Goal: Task Accomplishment & Management: Manage account settings

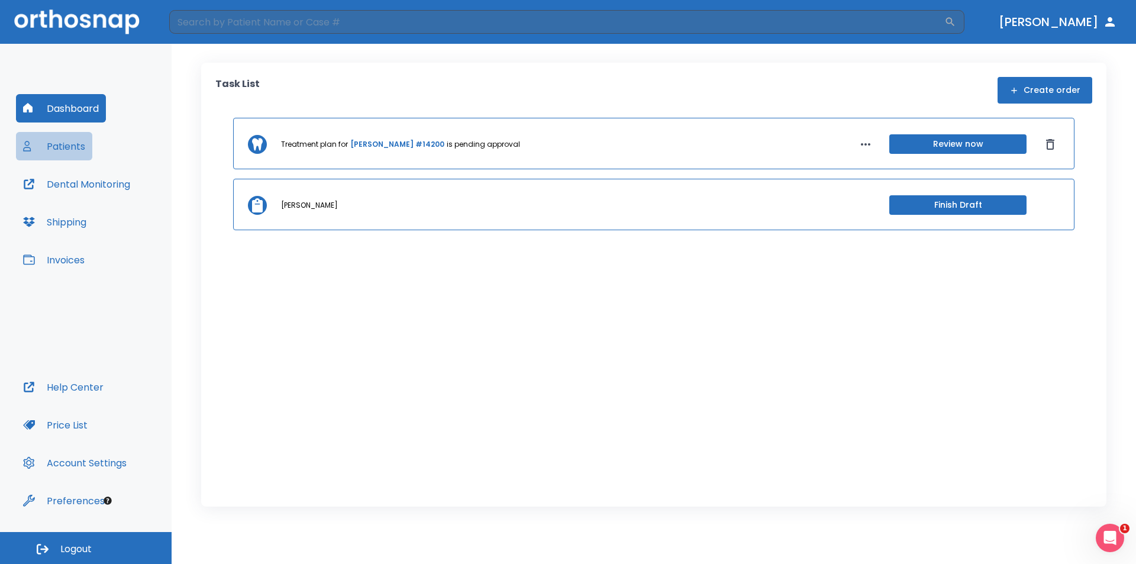
click at [70, 144] on button "Patients" at bounding box center [54, 146] width 76 height 28
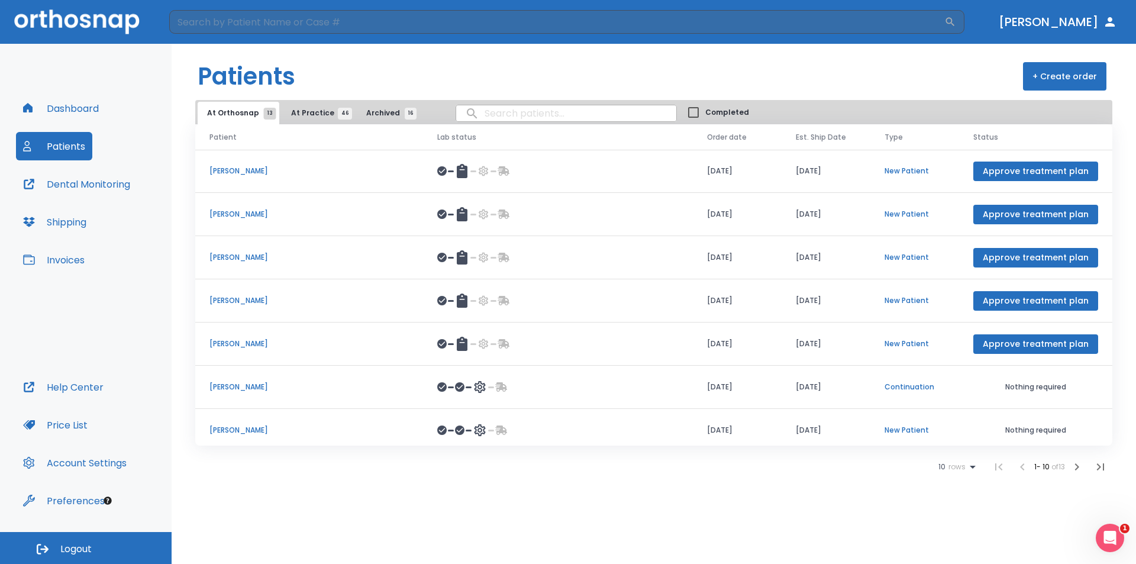
click at [300, 114] on span "At Practice 46" at bounding box center [318, 113] width 54 height 11
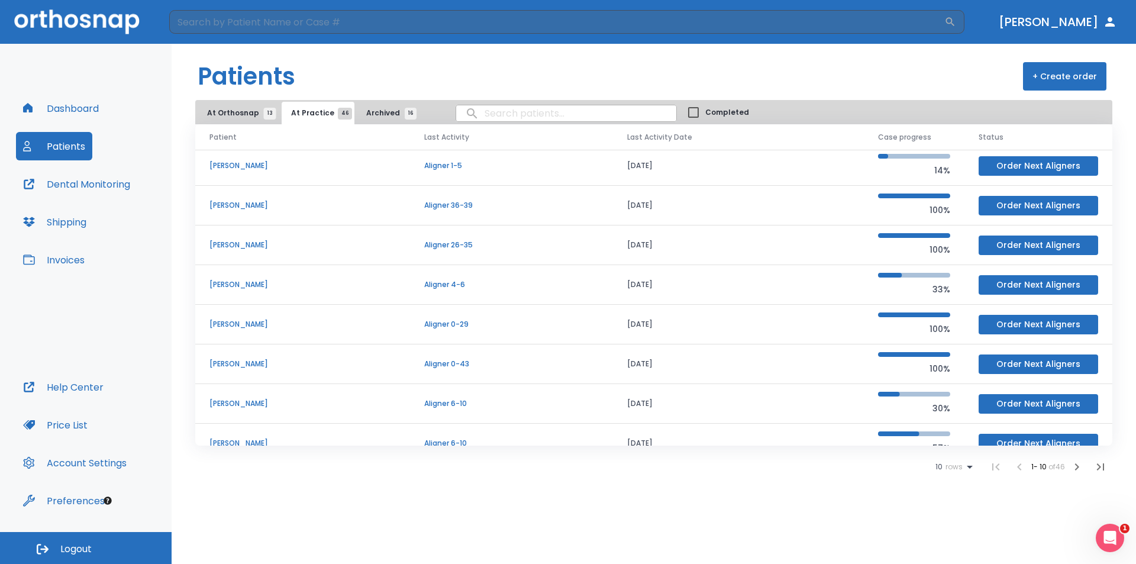
scroll to position [101, 0]
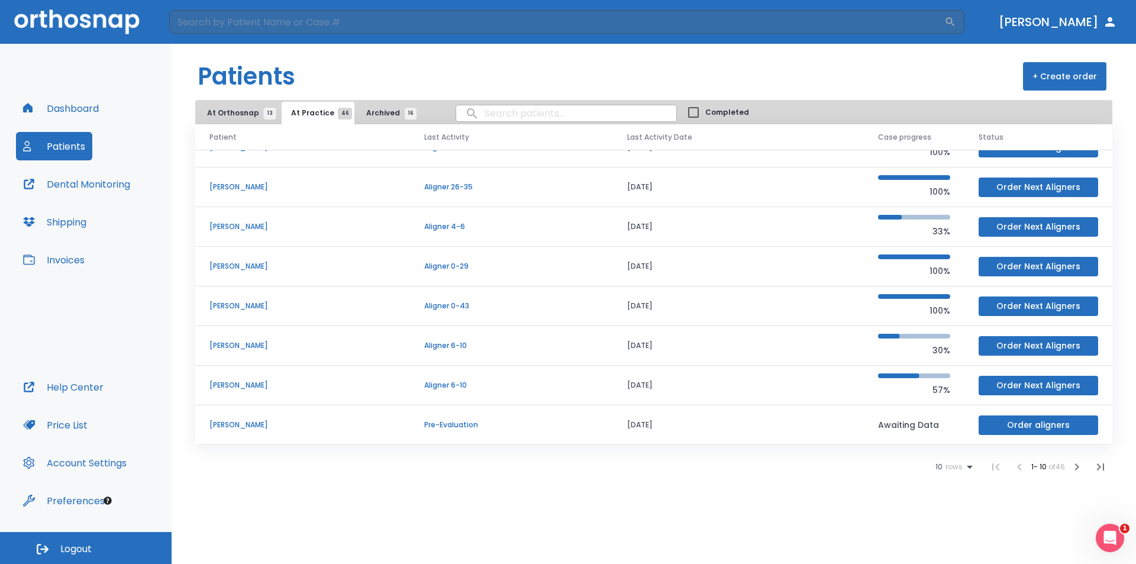
click at [965, 462] on icon at bounding box center [970, 467] width 14 height 14
click at [949, 535] on p "100" at bounding box center [949, 535] width 12 height 11
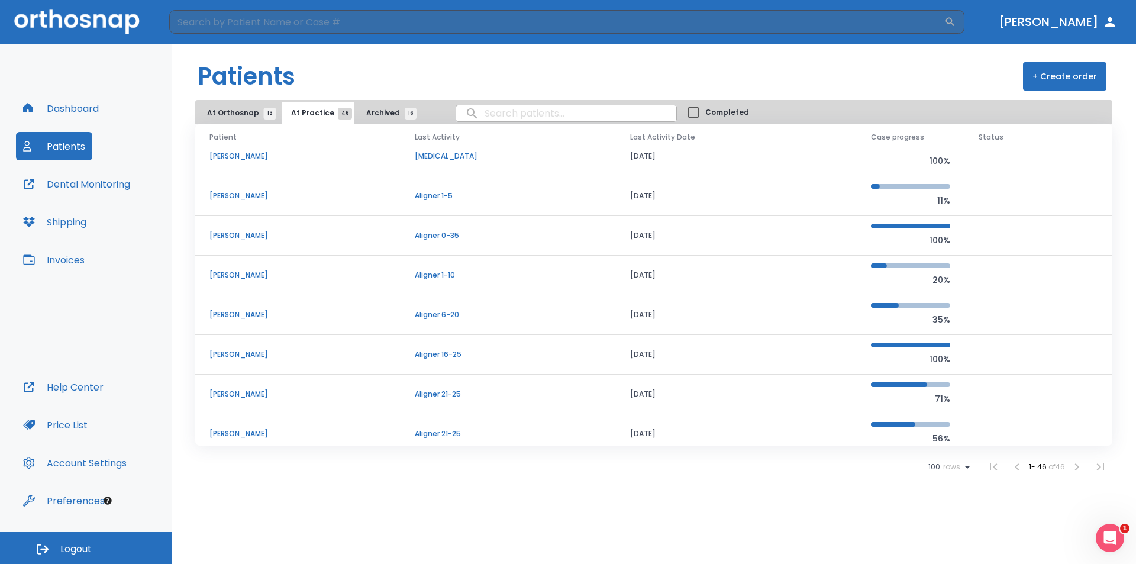
scroll to position [1107, 0]
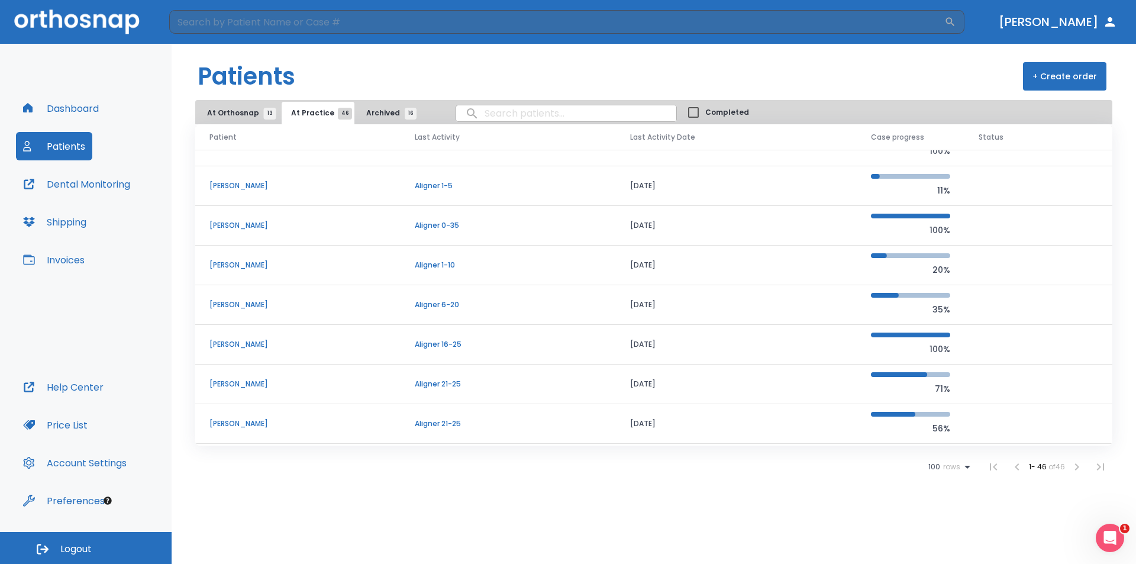
click at [254, 344] on p "[PERSON_NAME]" at bounding box center [297, 344] width 177 height 11
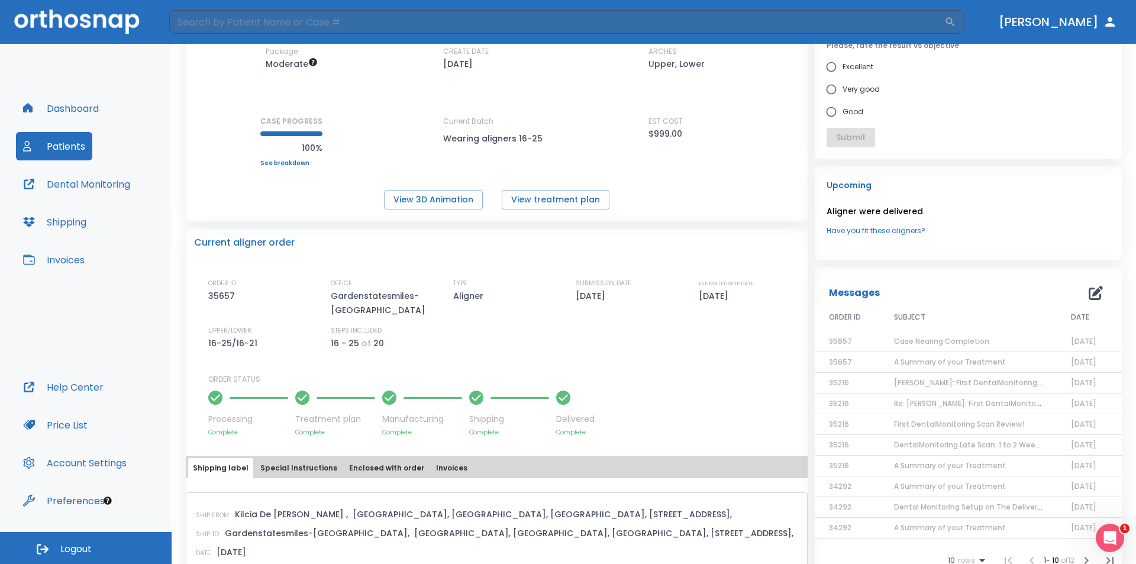
scroll to position [118, 0]
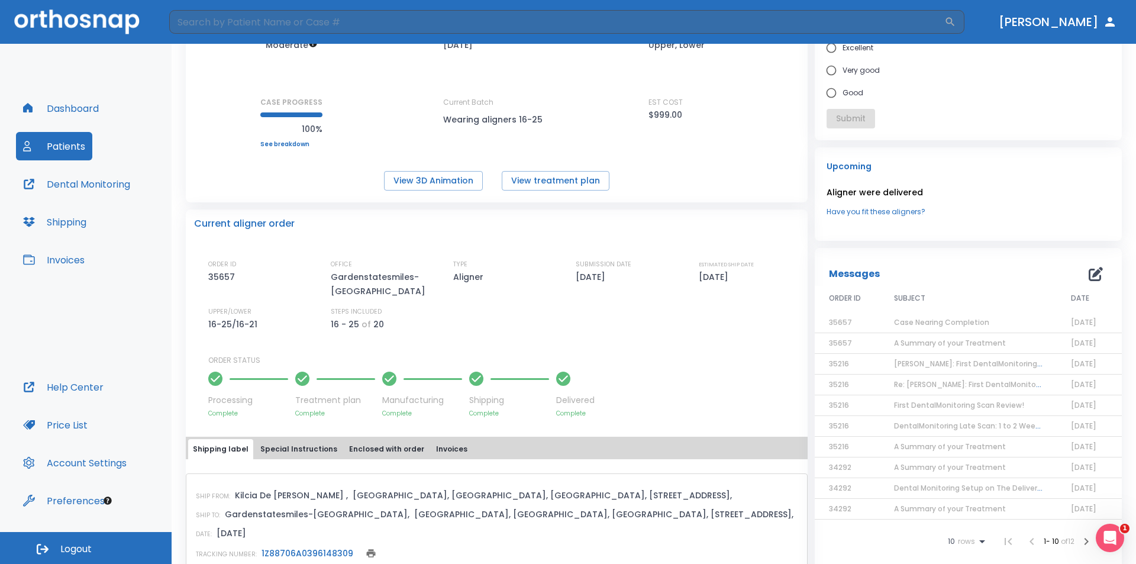
click at [940, 321] on span "Case Nearing Completion" at bounding box center [941, 322] width 95 height 10
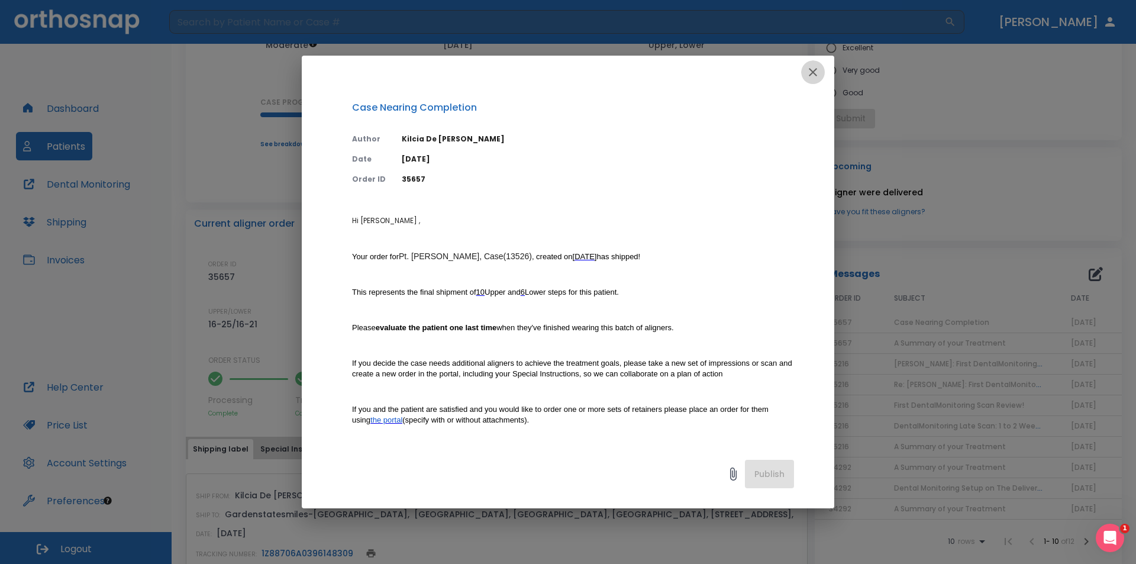
click at [815, 72] on icon "button" at bounding box center [813, 72] width 14 height 14
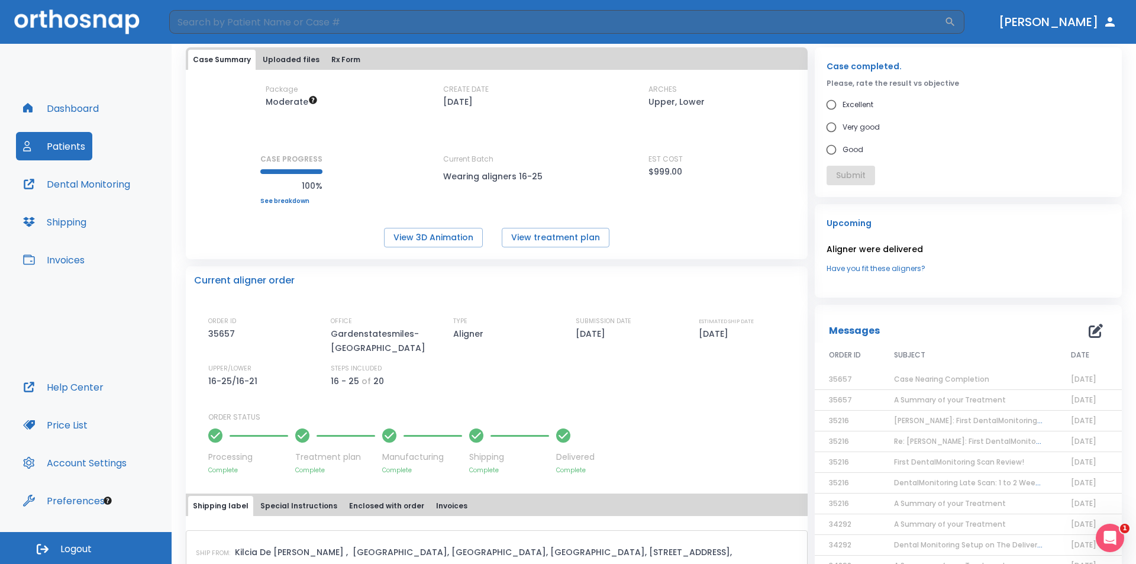
scroll to position [0, 0]
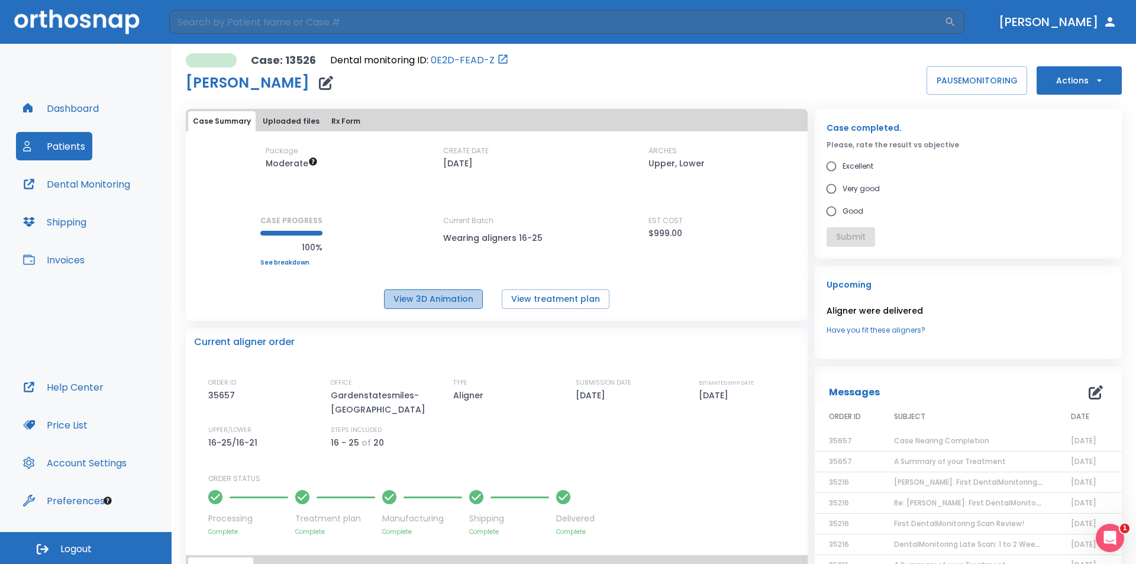
click at [420, 289] on button "View 3D Animation" at bounding box center [433, 299] width 99 height 20
click at [97, 386] on button "Help Center" at bounding box center [63, 387] width 95 height 28
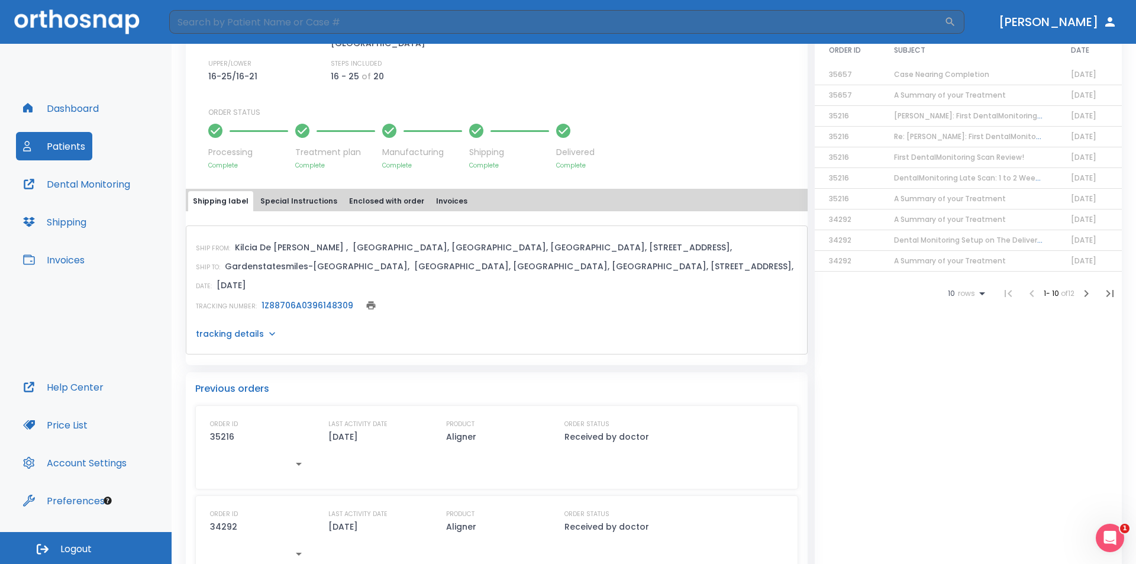
scroll to position [401, 0]
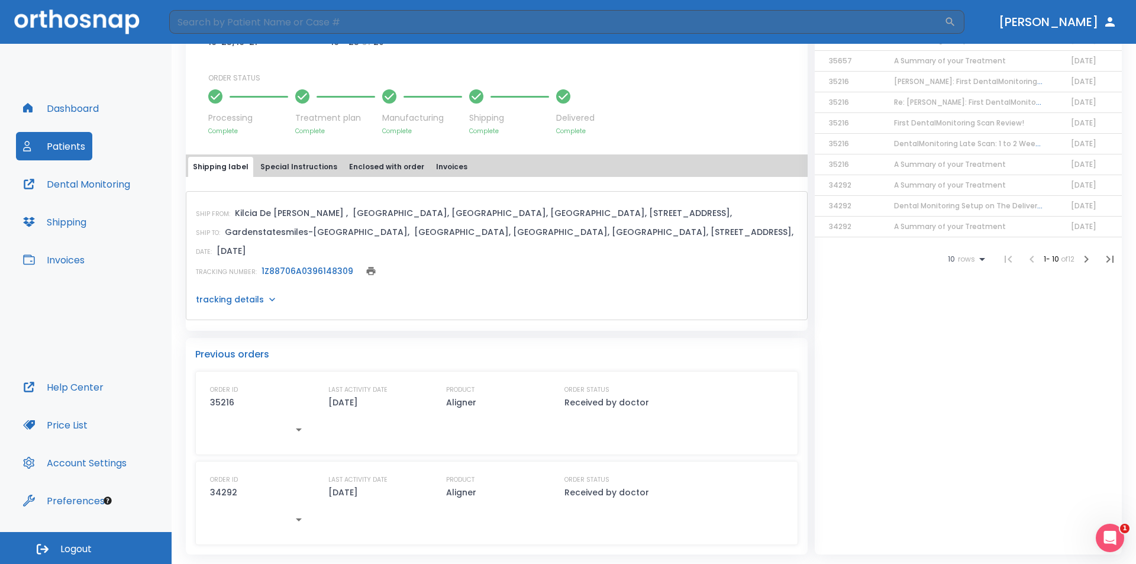
click at [76, 389] on button "Help Center" at bounding box center [63, 387] width 95 height 28
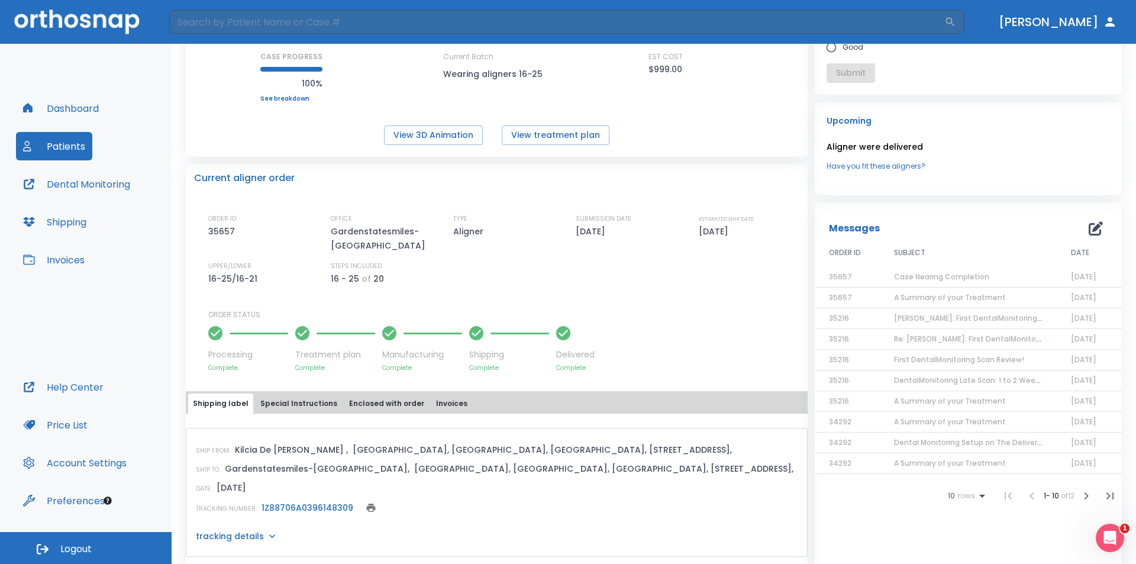
scroll to position [0, 0]
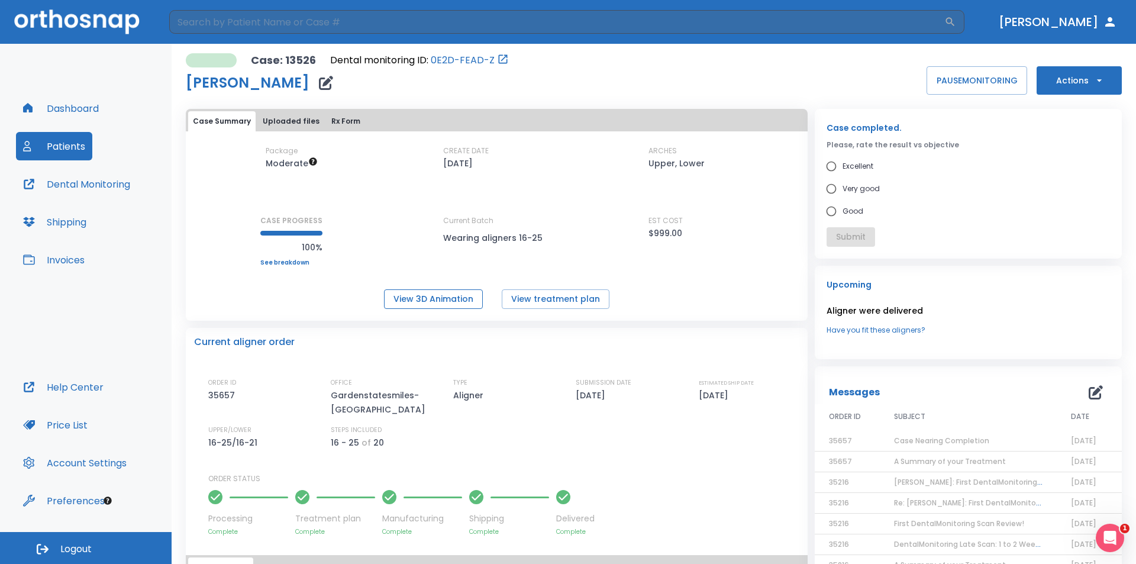
click at [451, 298] on button "View 3D Animation" at bounding box center [433, 299] width 99 height 20
